Goal: Task Accomplishment & Management: Use online tool/utility

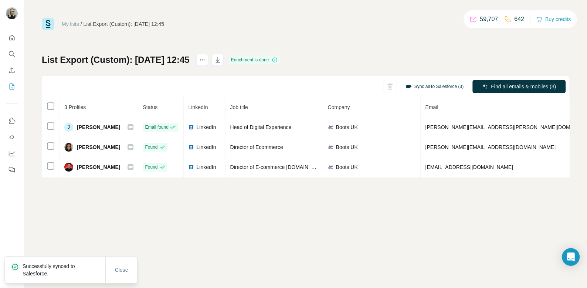
click at [445, 85] on button "Sync all to Salesforce (3)" at bounding box center [434, 86] width 68 height 11
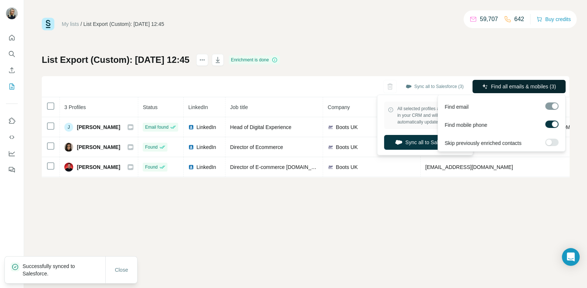
click at [519, 92] on button "Find all emails & mobiles (3)" at bounding box center [518, 86] width 93 height 13
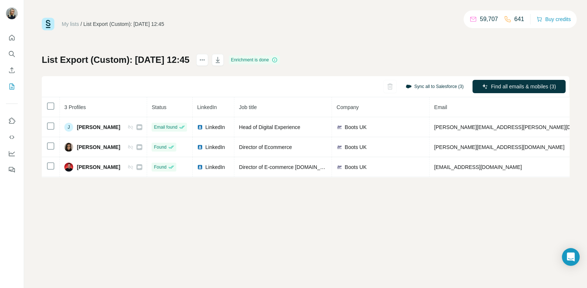
click at [438, 83] on button "Sync all to Salesforce (3)" at bounding box center [434, 86] width 68 height 11
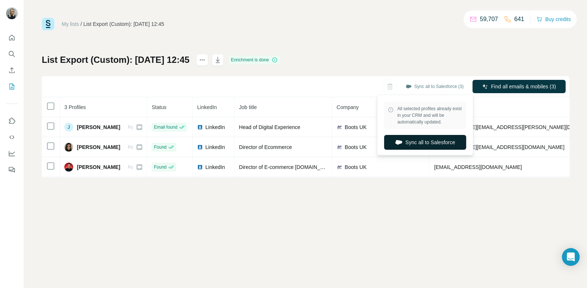
click at [425, 138] on button "Sync all to Salesforce" at bounding box center [425, 142] width 82 height 15
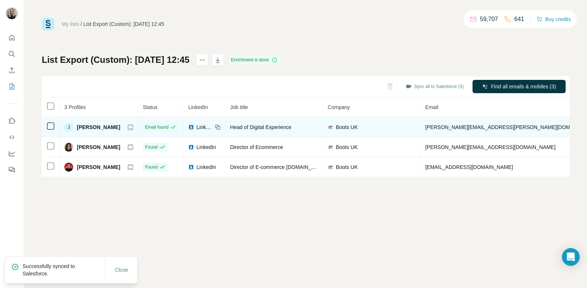
click at [88, 127] on span "Julie R." at bounding box center [98, 126] width 43 height 7
copy div "Julie R."
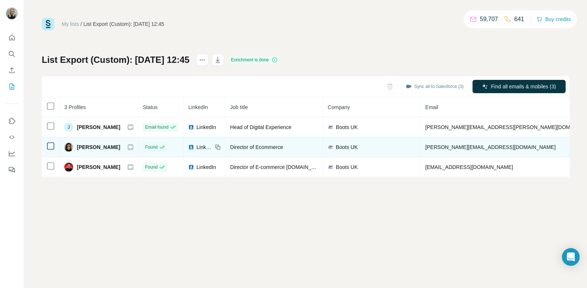
click at [89, 145] on span "Natalie B." at bounding box center [98, 146] width 43 height 7
copy div "Natalie B."
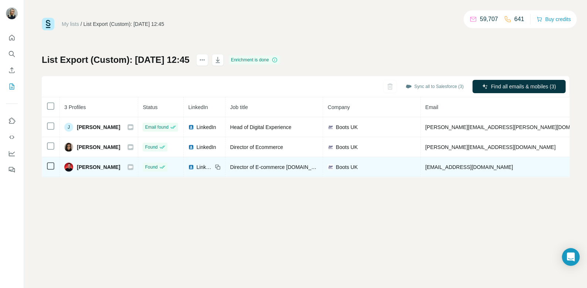
click at [103, 165] on span "Rob Faulconbridge" at bounding box center [98, 166] width 43 height 7
copy div "Rob Faulconbridge"
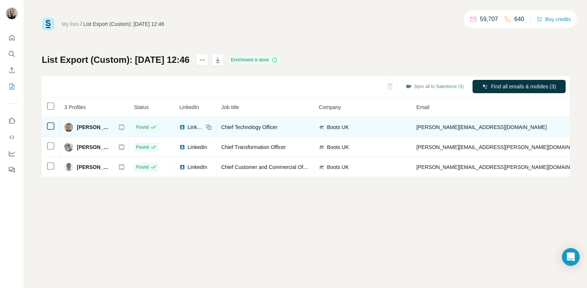
click at [101, 131] on td "Paul Willows" at bounding box center [95, 127] width 70 height 20
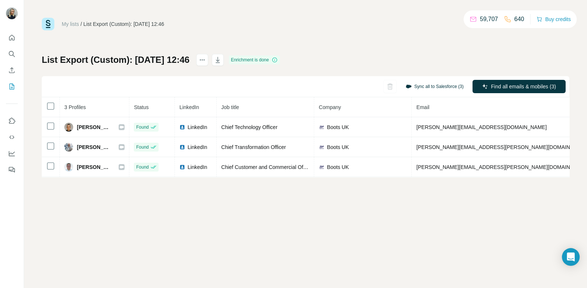
click at [417, 88] on button "Sync all to Salesforce (3)" at bounding box center [434, 86] width 68 height 11
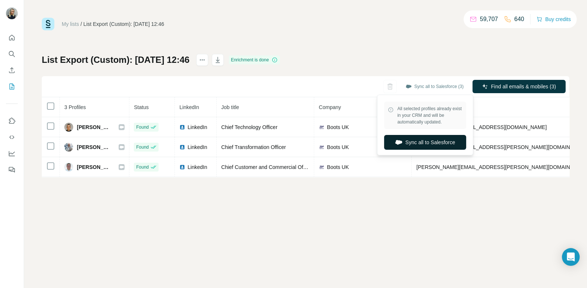
click at [422, 144] on button "Sync all to Salesforce" at bounding box center [425, 142] width 82 height 15
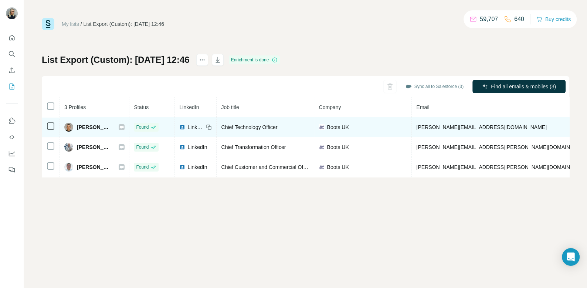
click at [92, 125] on span "Paul Willows" at bounding box center [94, 126] width 34 height 7
copy div "Paul Willows"
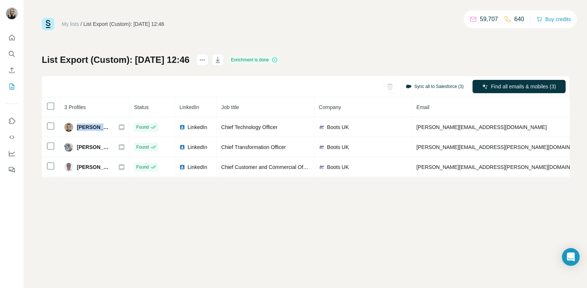
click at [455, 88] on button "Sync all to Salesforce (3)" at bounding box center [434, 86] width 68 height 11
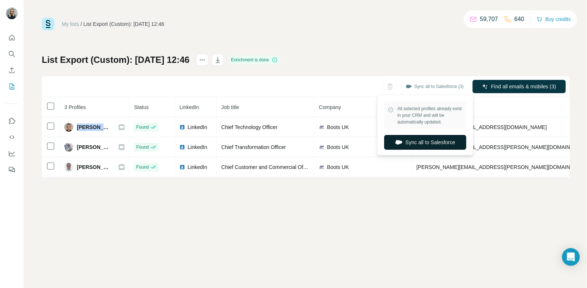
click at [439, 139] on button "Sync all to Salesforce" at bounding box center [425, 142] width 82 height 15
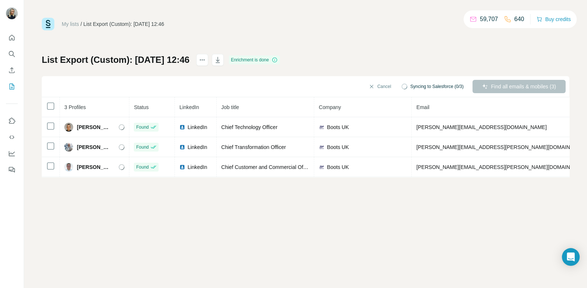
click at [442, 67] on div "List Export (Custom): 27/08/2025 12:46 Enrichment is done Cancel Syncing to Sal…" at bounding box center [306, 115] width 528 height 123
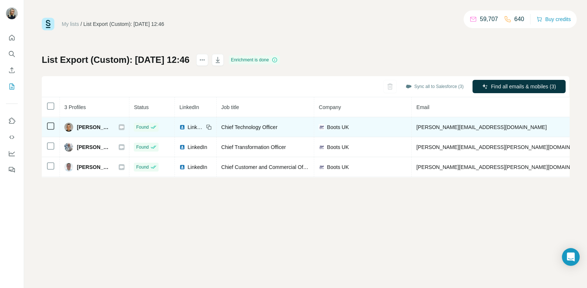
click at [84, 126] on span "Paul Willows" at bounding box center [94, 126] width 34 height 7
copy div "Paul Willows"
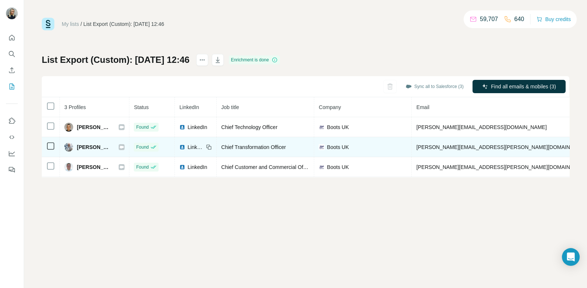
click at [86, 148] on span "Preyash Thakrar" at bounding box center [94, 146] width 34 height 7
copy div "Preyash Thakrar"
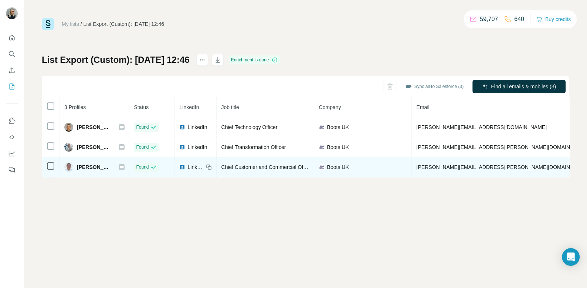
click at [90, 168] on span "Steve Ager" at bounding box center [94, 166] width 34 height 7
copy div "Steve Ager"
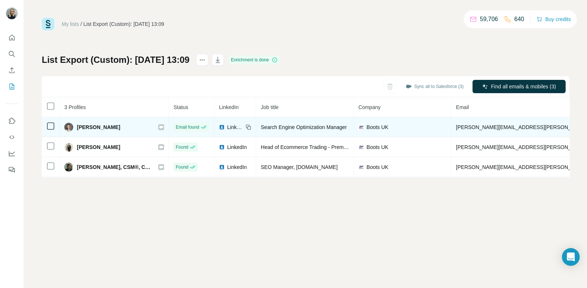
click at [85, 127] on span "Ana M." at bounding box center [98, 126] width 43 height 7
copy div "Ana M."
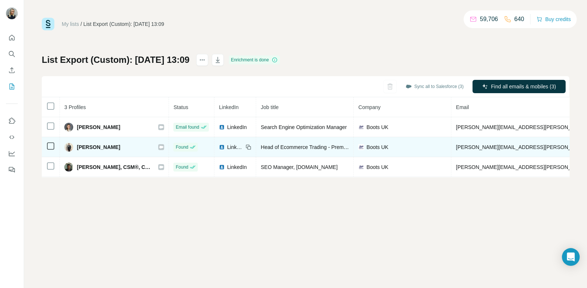
click at [100, 149] on span "Charles Palmer" at bounding box center [98, 146] width 43 height 7
copy div "Charles Palmer"
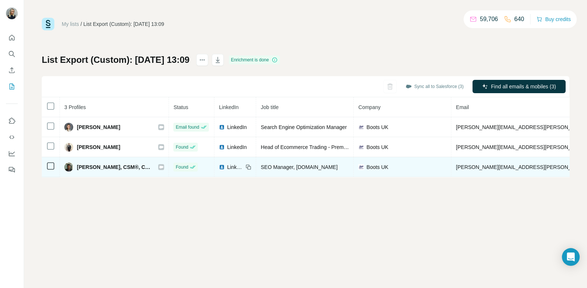
click at [92, 166] on span "David Adeyemo, CSM®, CSPO®" at bounding box center [114, 166] width 74 height 7
copy div "David Adeyemo, CSM®, CSPO®"
click at [109, 168] on span "David Adeyemo, CSM®, CSPO®" at bounding box center [114, 166] width 74 height 7
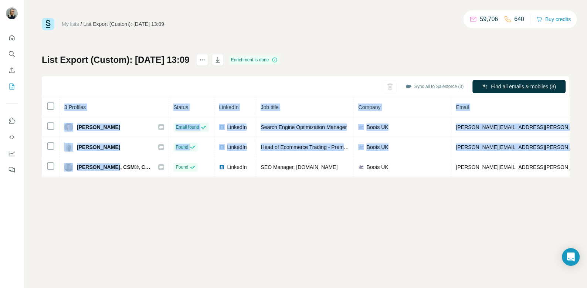
drag, startPoint x: 115, startPoint y: 165, endPoint x: 39, endPoint y: 165, distance: 75.8
click at [39, 165] on div "My lists / List Export (Custom): 27/08/2025 13:09 59,706 640 Buy credits List E…" at bounding box center [305, 144] width 563 height 288
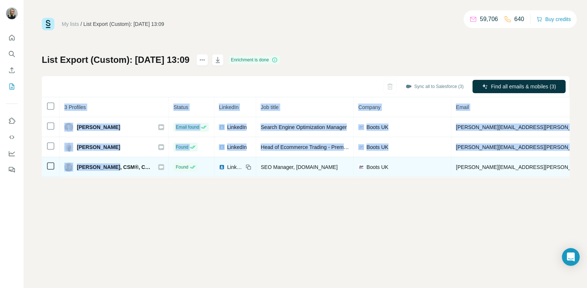
click at [114, 161] on td "David Adeyemo, CSM®, CSPO®" at bounding box center [114, 167] width 109 height 20
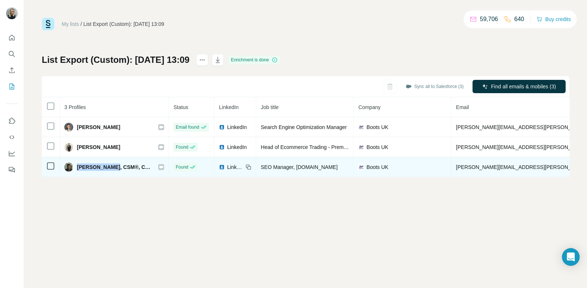
drag, startPoint x: 115, startPoint y: 167, endPoint x: 78, endPoint y: 167, distance: 37.0
click at [78, 167] on span "David Adeyemo, CSM®, CSPO®" at bounding box center [114, 166] width 74 height 7
copy span "David Adeyemo"
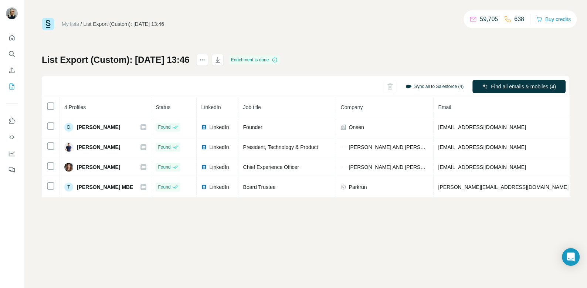
click at [422, 83] on button "Sync all to Salesforce (4)" at bounding box center [434, 86] width 68 height 11
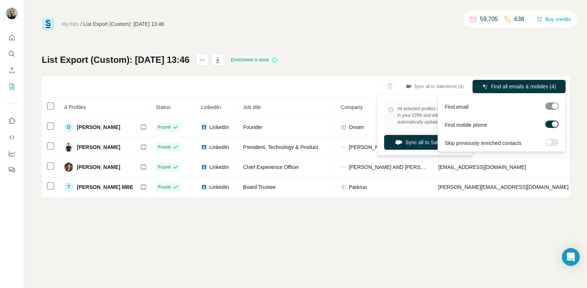
click at [479, 68] on div "List Export (Custom): [DATE] 13:46 Enrichment is done Sync all to Salesforce (4…" at bounding box center [306, 125] width 528 height 143
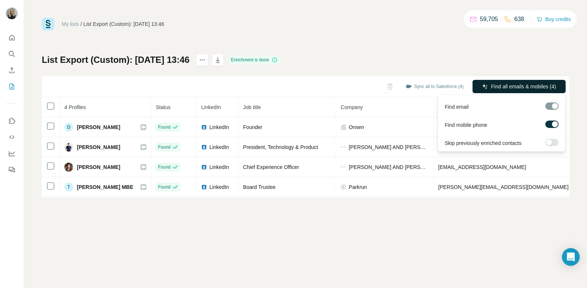
click at [494, 90] on span "Find all emails & mobiles (4)" at bounding box center [523, 86] width 65 height 7
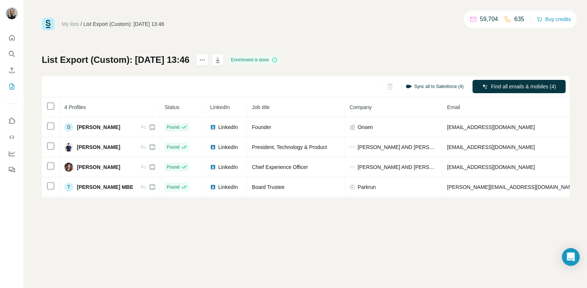
click at [445, 85] on button "Sync all to Salesforce (4)" at bounding box center [434, 86] width 68 height 11
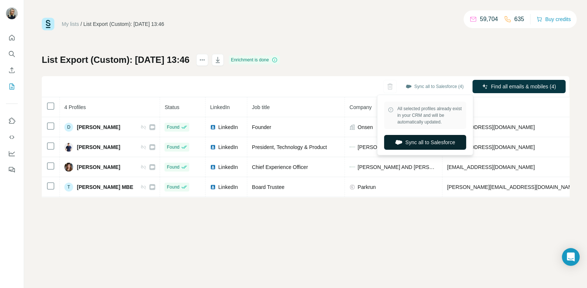
click at [420, 140] on button "Sync all to Salesforce" at bounding box center [425, 142] width 82 height 15
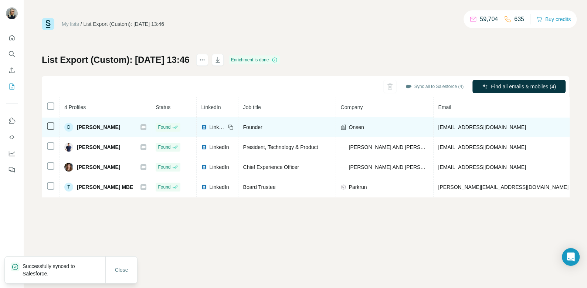
click at [102, 125] on span "Dobo Radichkov" at bounding box center [98, 126] width 43 height 7
copy div "Dobo Radichkov"
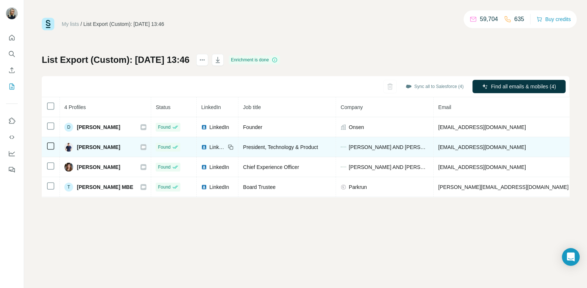
click at [103, 145] on span "Eugene Chistyakov" at bounding box center [98, 146] width 43 height 7
copy div "Eugene Chistyakov"
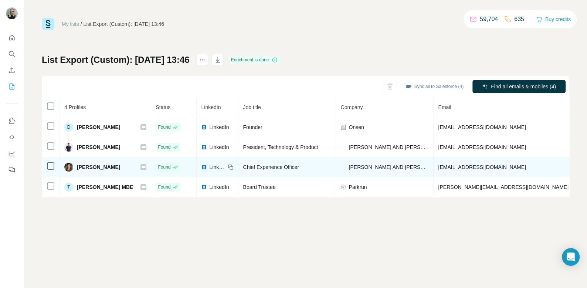
click at [102, 165] on span "Lidia Muravieva" at bounding box center [98, 166] width 43 height 7
copy div "Lidia Muravieva"
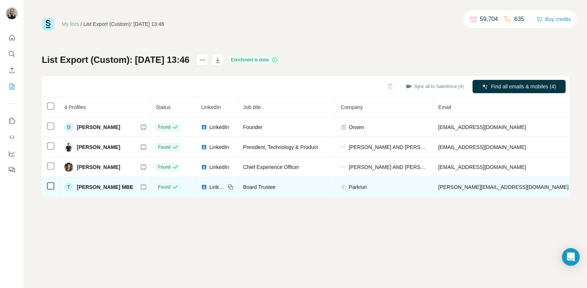
click at [105, 189] on span "Tamara Rajah MBE" at bounding box center [105, 186] width 56 height 7
copy div "Tamara Rajah MBE"
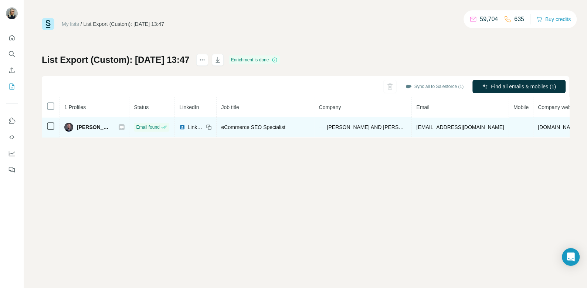
click at [86, 126] on span "[PERSON_NAME]" at bounding box center [94, 126] width 34 height 7
copy div "[PERSON_NAME]"
